Goal: Task Accomplishment & Management: Manage account settings

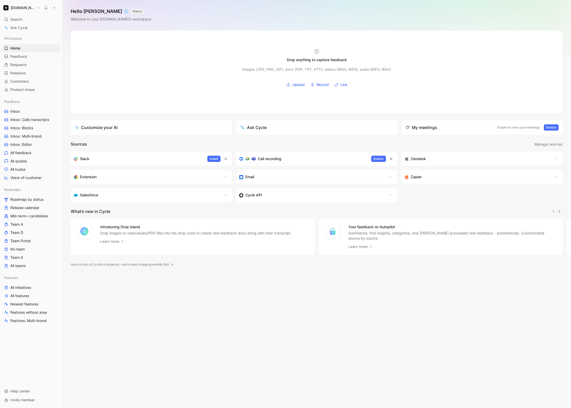
click at [17, 9] on h1 "[DOMAIN_NAME]" at bounding box center [23, 7] width 24 height 5
click at [34, 52] on div "Workspace settings G then S" at bounding box center [35, 53] width 64 height 8
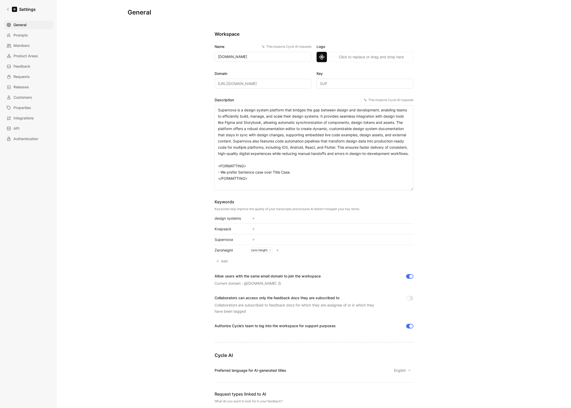
click at [263, 47] on icon at bounding box center [264, 47] width 2 height 2
click at [262, 52] on input "[DOMAIN_NAME]" at bounding box center [263, 57] width 97 height 10
click at [281, 47] on div "This impacts Cycle AI requests" at bounding box center [287, 46] width 50 height 5
click at [281, 52] on input "[DOMAIN_NAME]" at bounding box center [263, 57] width 97 height 10
